Goal: Task Accomplishment & Management: Use online tool/utility

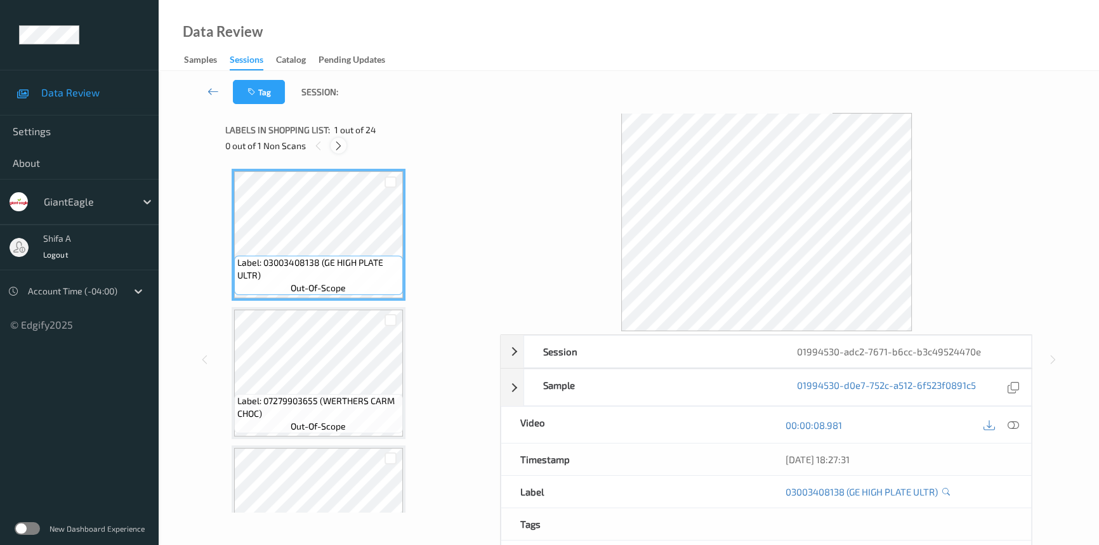
click at [334, 145] on icon at bounding box center [338, 145] width 11 height 11
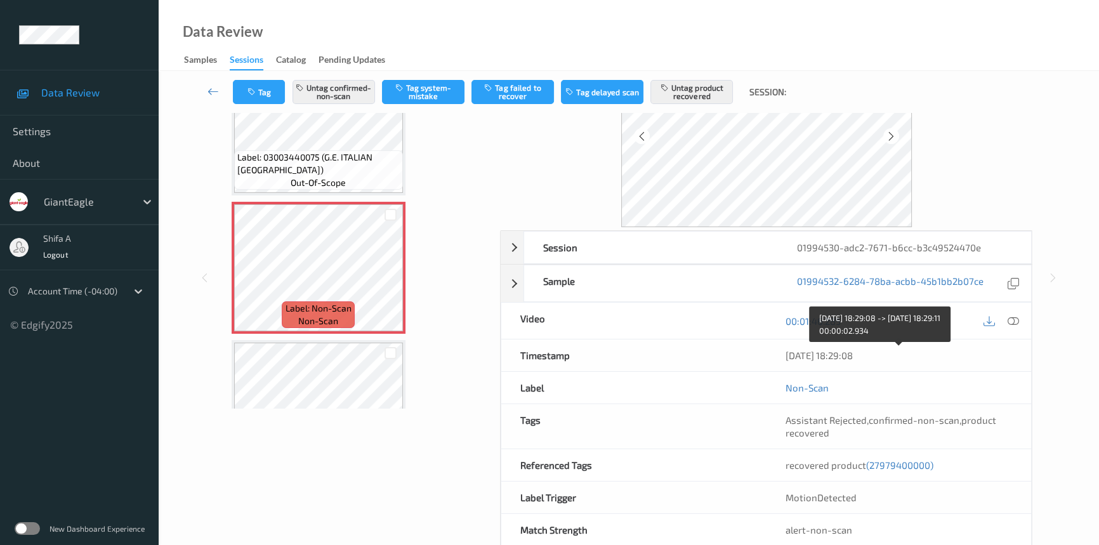
scroll to position [131, 0]
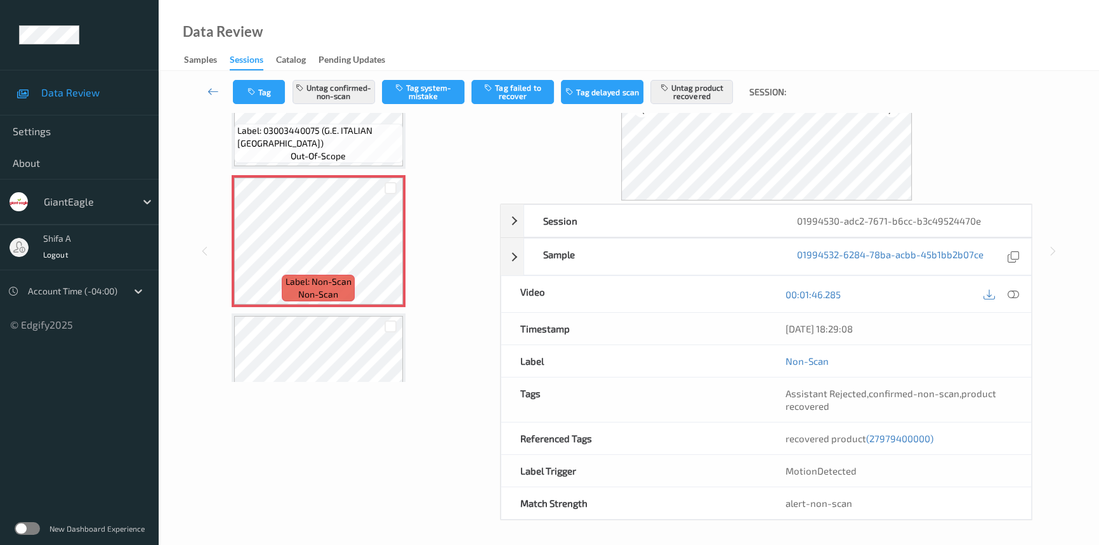
click at [895, 440] on span "(27979400000)" at bounding box center [899, 438] width 67 height 11
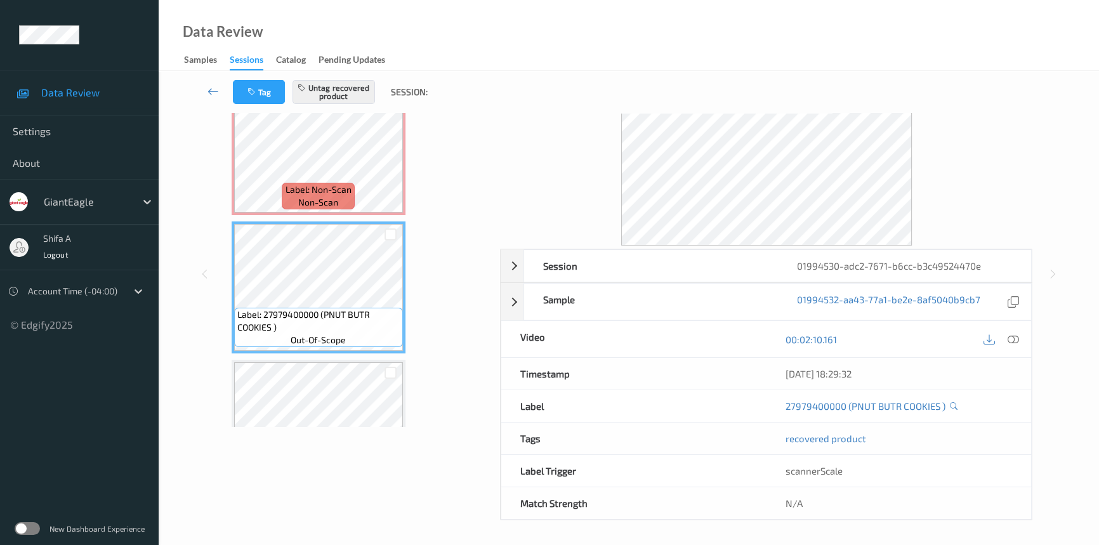
scroll to position [1567, 0]
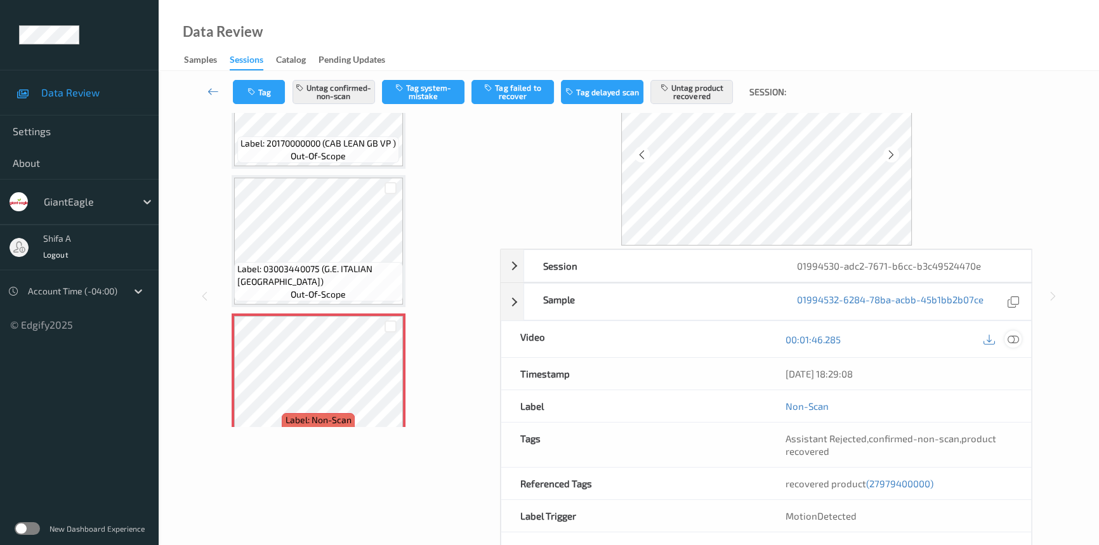
click at [1014, 339] on icon at bounding box center [1013, 339] width 11 height 11
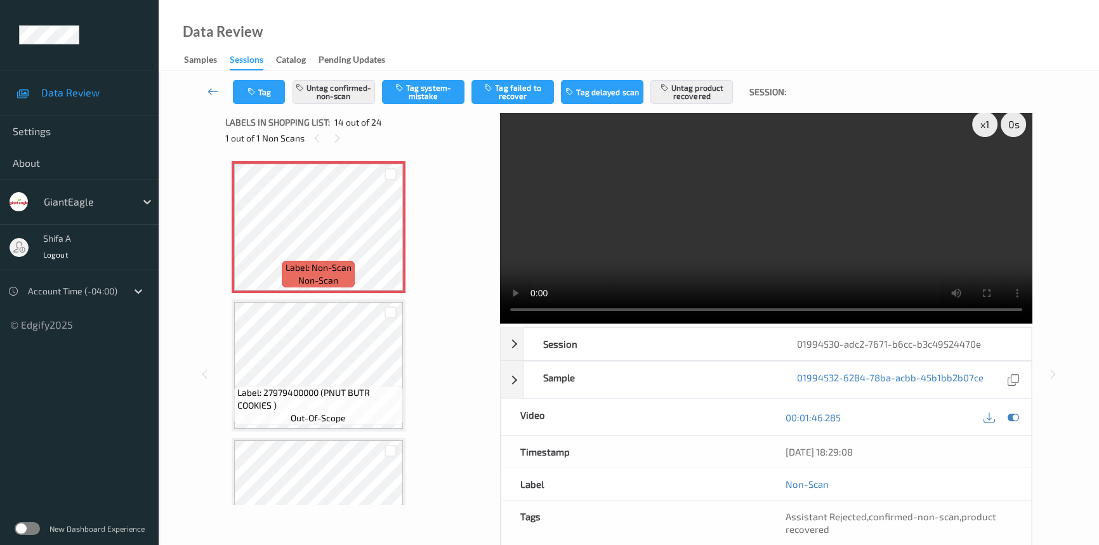
scroll to position [0, 0]
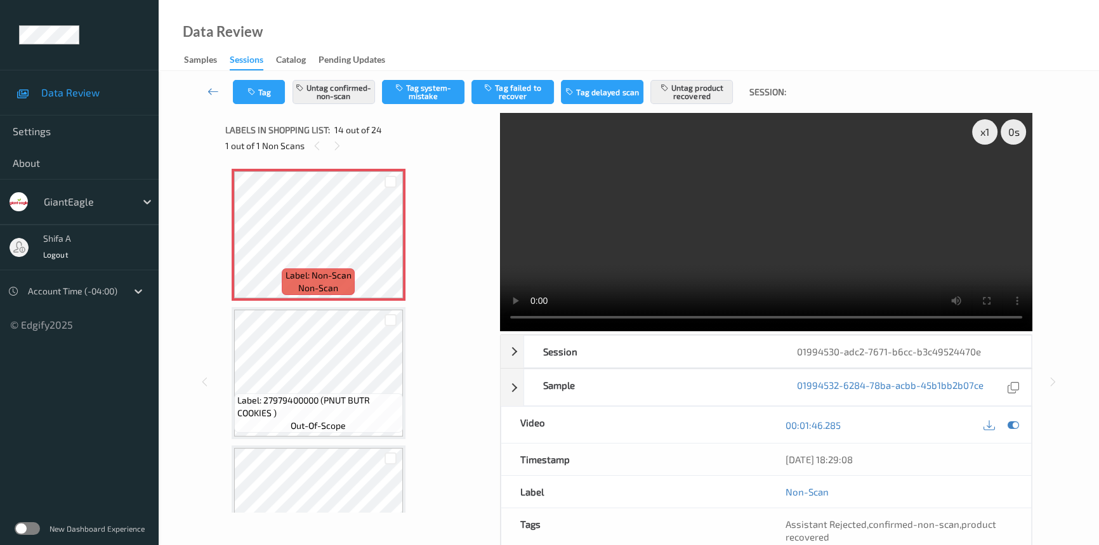
click at [602, 48] on div "Data Review Samples Sessions Catalog Pending Updates" at bounding box center [629, 35] width 940 height 71
click at [768, 250] on video at bounding box center [766, 222] width 532 height 218
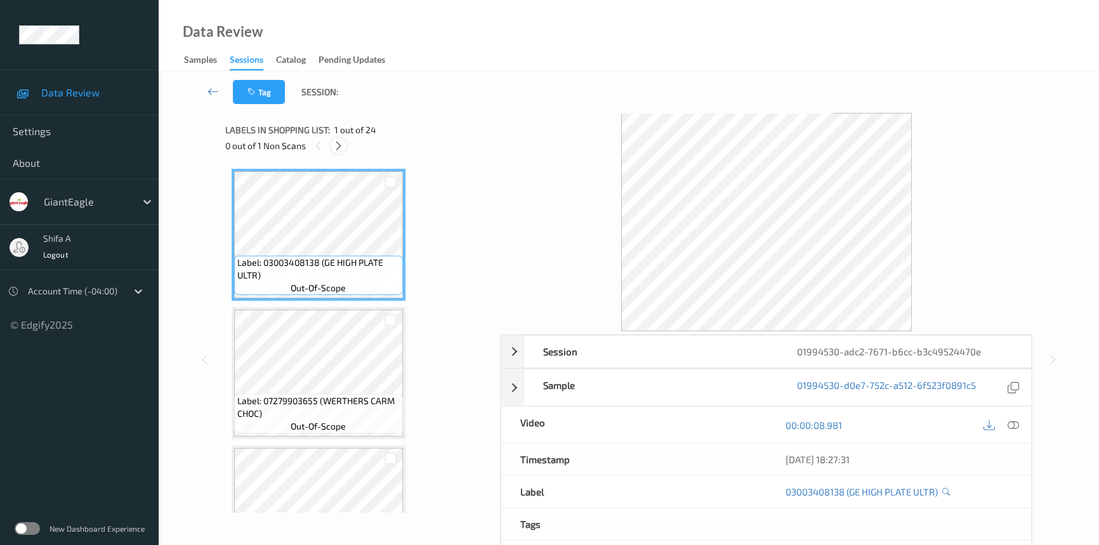
click at [336, 150] on icon at bounding box center [338, 145] width 11 height 11
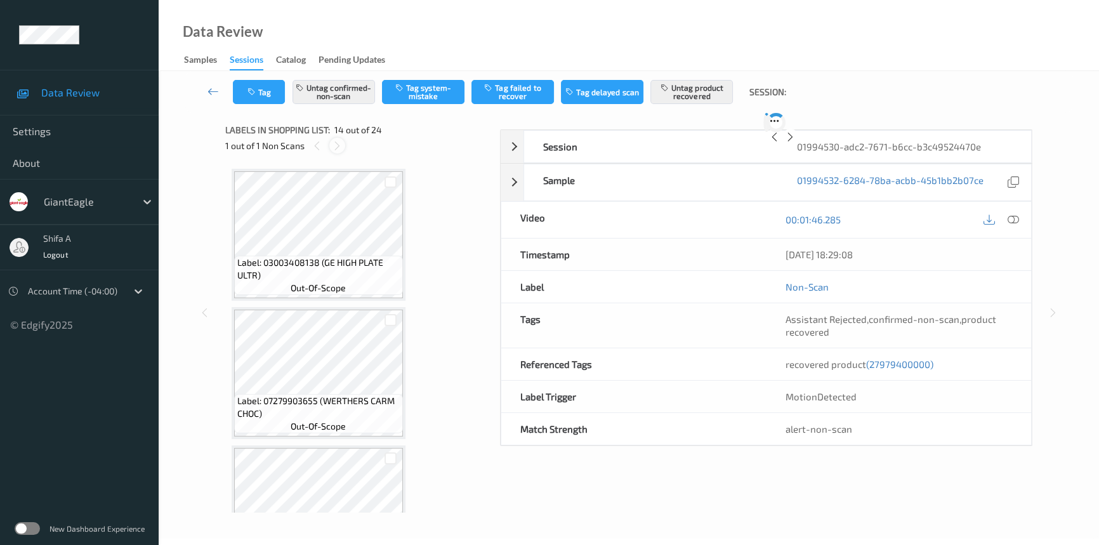
scroll to position [1661, 0]
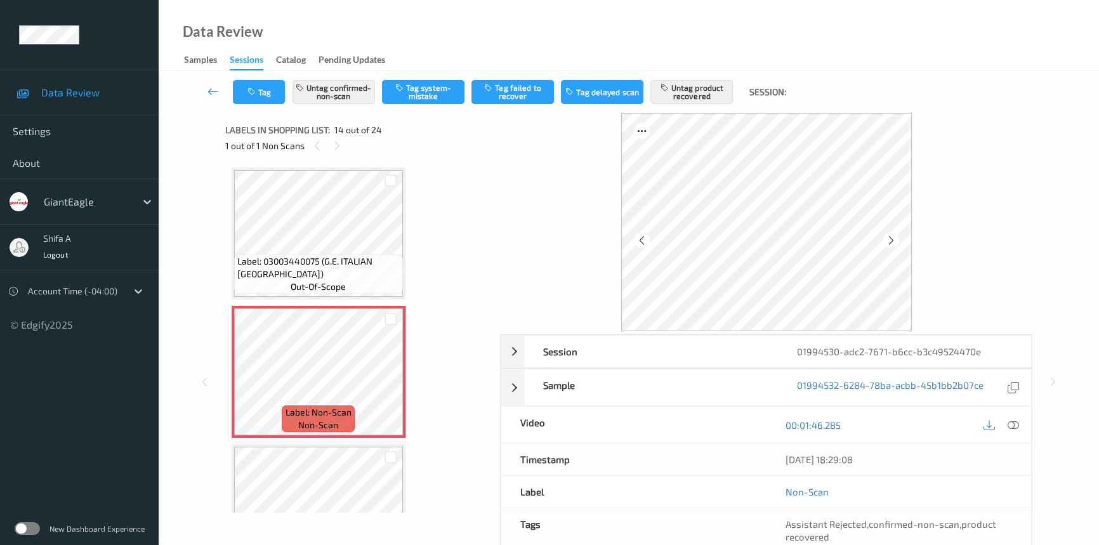
click at [1015, 425] on icon at bounding box center [1013, 424] width 11 height 11
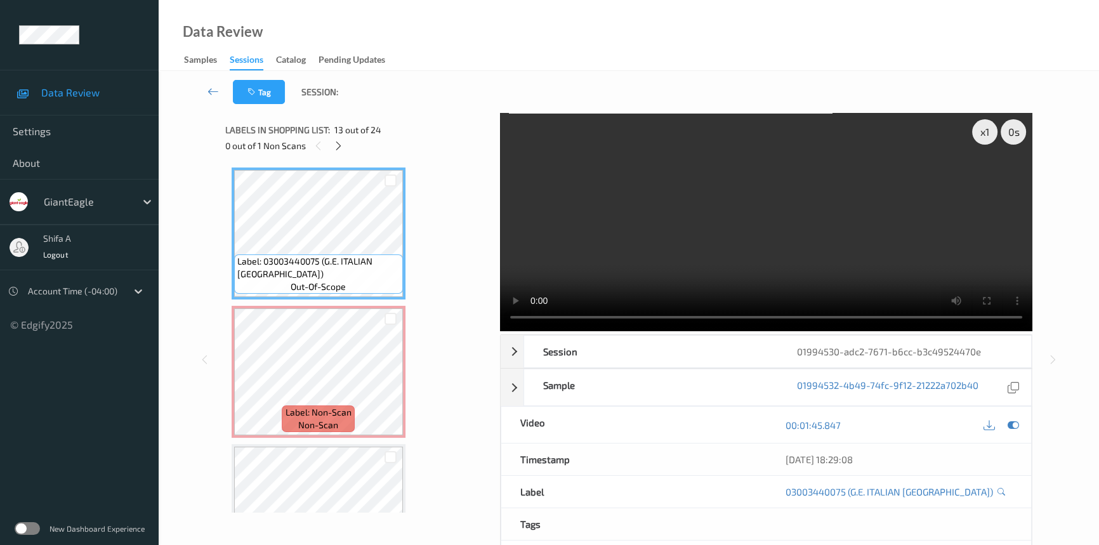
click at [754, 194] on video at bounding box center [766, 222] width 532 height 218
